Goal: Understand process/instructions: Learn how to perform a task or action

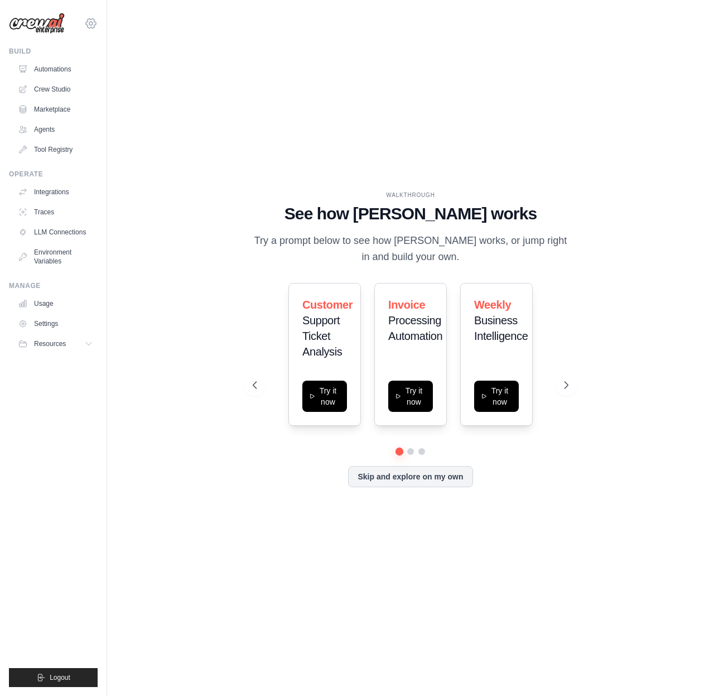
click at [91, 21] on icon at bounding box center [90, 23] width 13 height 13
click at [81, 41] on div "[EMAIL_ADDRESS][DOMAIN_NAME]" at bounding box center [91, 48] width 98 height 25
click at [265, 21] on div "WALKTHROUGH See how CrewAI works Try a prompt below to see how CrewAI works, or…" at bounding box center [410, 347] width 571 height 673
